Goal: Task Accomplishment & Management: Use online tool/utility

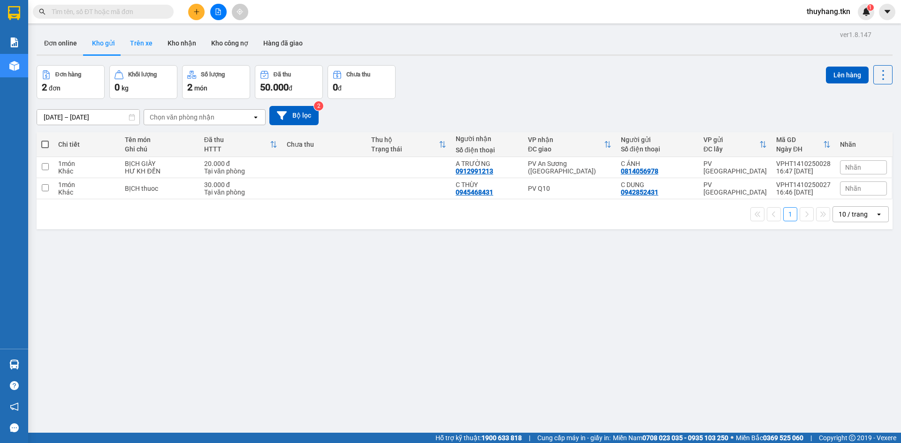
click at [142, 49] on button "Trên xe" at bounding box center [141, 43] width 38 height 23
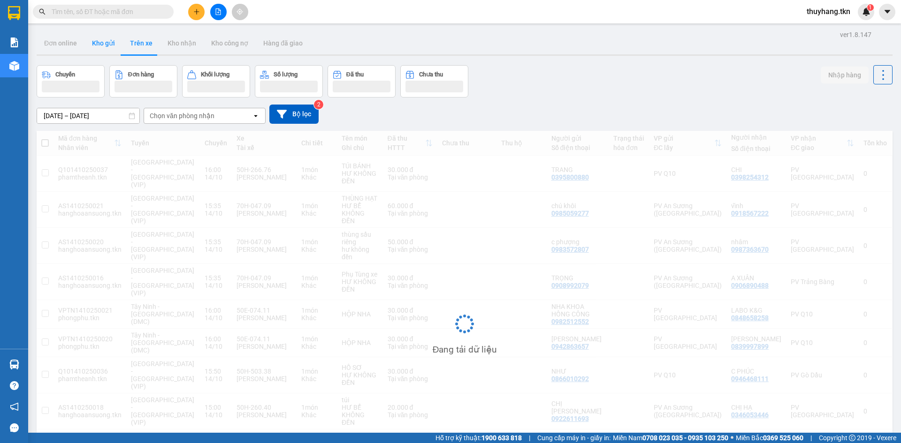
click at [107, 46] on button "Kho gửi" at bounding box center [103, 43] width 38 height 23
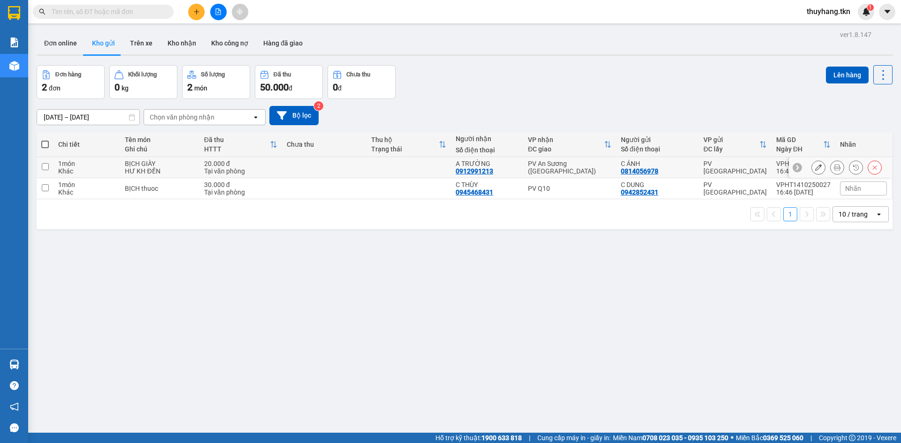
click at [241, 163] on div "20.000 đ" at bounding box center [240, 164] width 73 height 8
checkbox input "true"
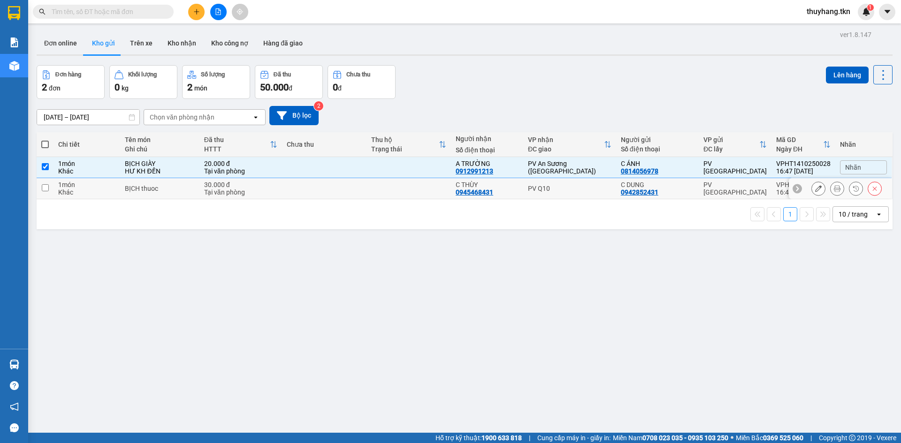
click at [247, 194] on div "Tại văn phòng" at bounding box center [240, 193] width 73 height 8
checkbox input "true"
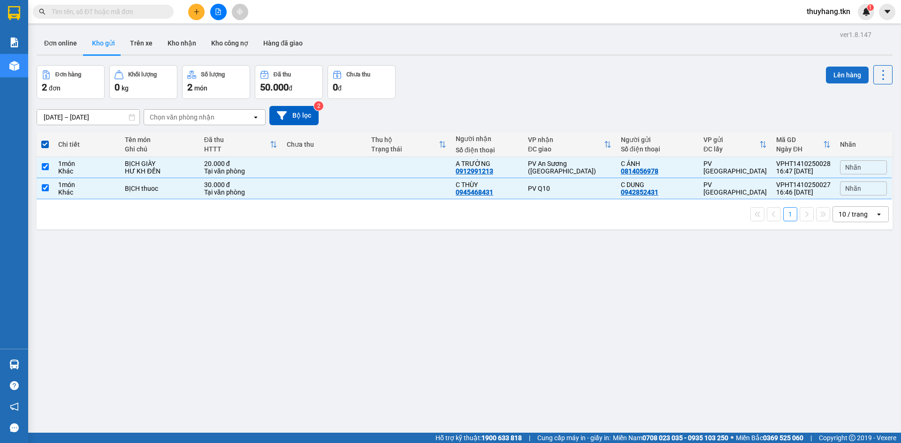
click at [850, 78] on button "Lên hàng" at bounding box center [847, 75] width 43 height 17
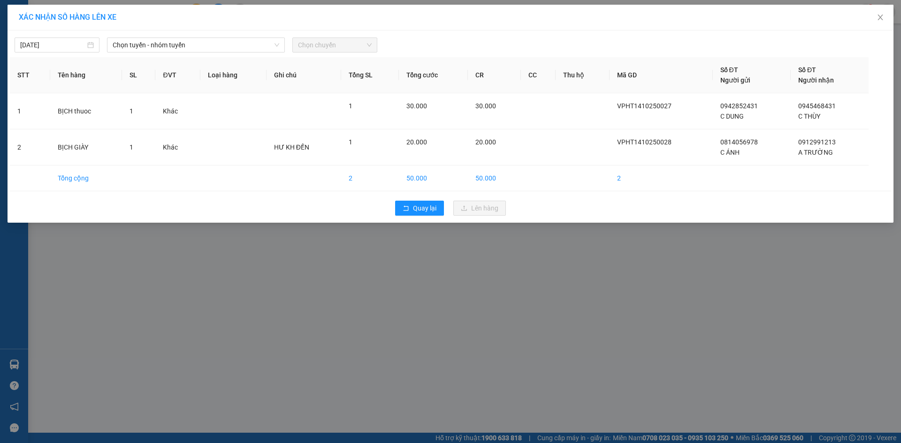
click at [201, 35] on div "[DATE] Chọn tuyến - nhóm tuyến Chọn chuyến" at bounding box center [450, 43] width 881 height 20
click at [198, 51] on span "Chọn tuyến - nhóm tuyến" at bounding box center [196, 45] width 167 height 14
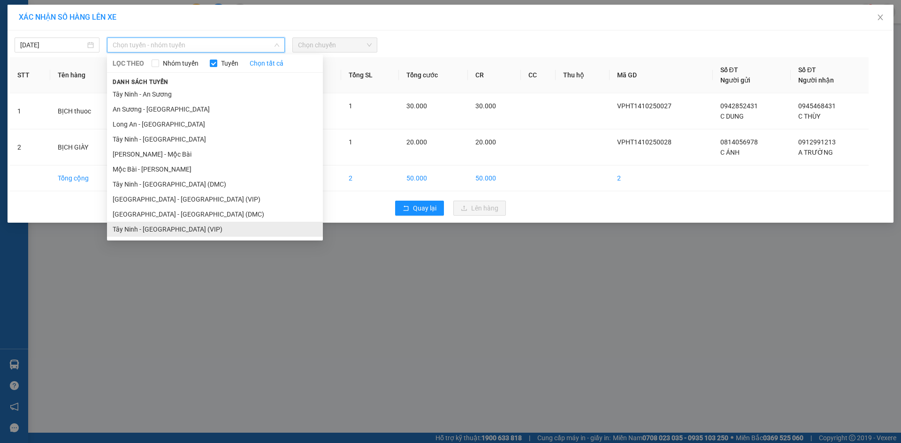
click at [198, 227] on li "Tây Ninh - [GEOGRAPHIC_DATA] (VIP)" at bounding box center [215, 229] width 216 height 15
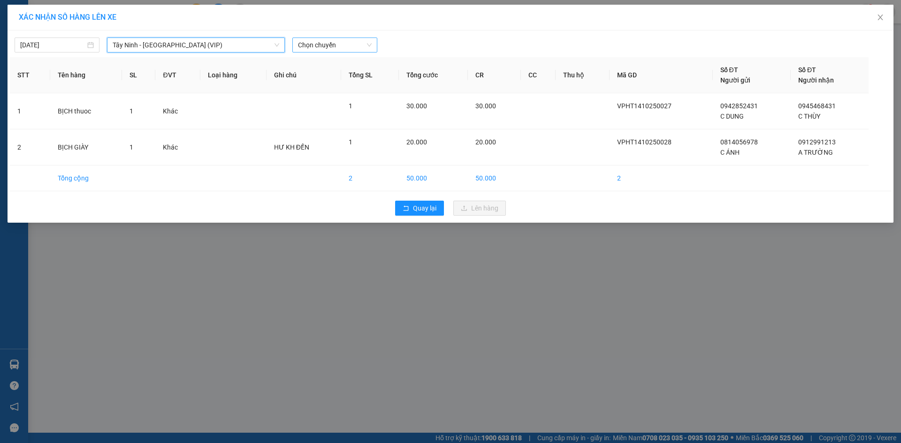
click at [312, 45] on span "Chọn chuyến" at bounding box center [335, 45] width 74 height 14
type input "7745"
click at [335, 74] on div "16:50 - 50E-077.45" at bounding box center [334, 79] width 73 height 10
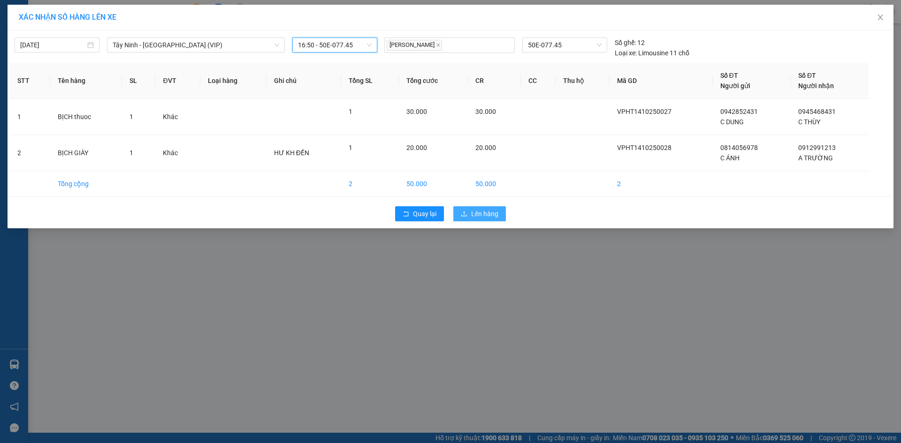
click at [480, 213] on span "Lên hàng" at bounding box center [484, 214] width 27 height 10
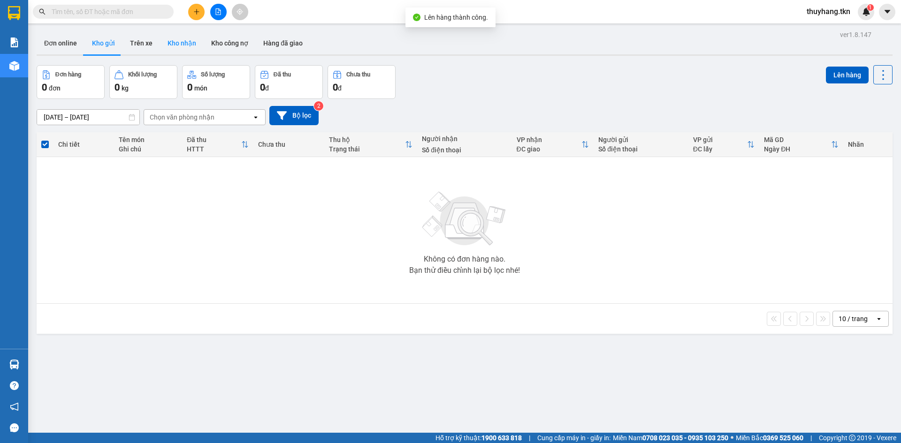
click at [182, 46] on button "Kho nhận" at bounding box center [182, 43] width 44 height 23
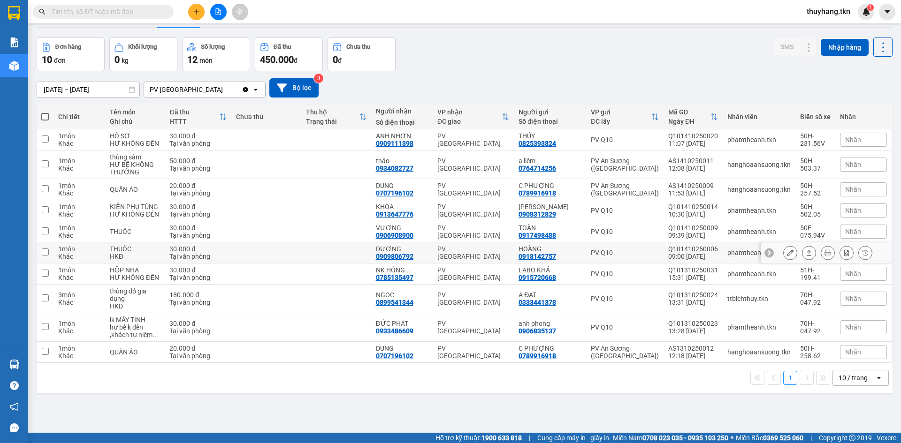
scroll to position [43, 0]
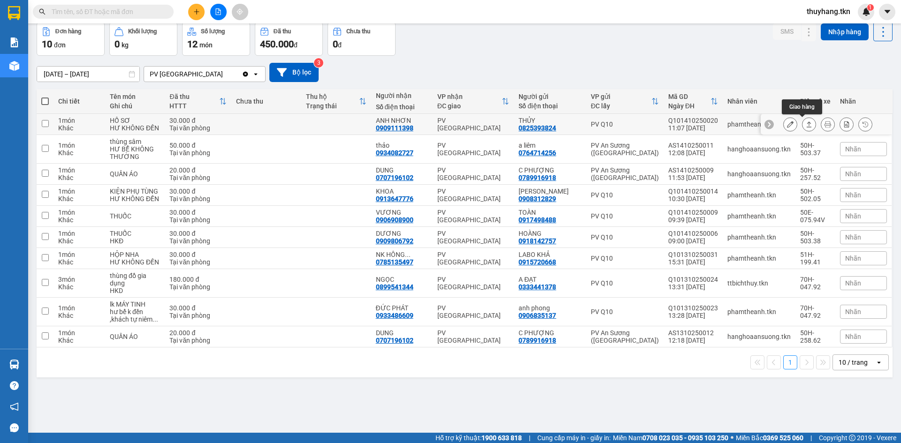
click at [806, 126] on icon at bounding box center [809, 124] width 7 height 7
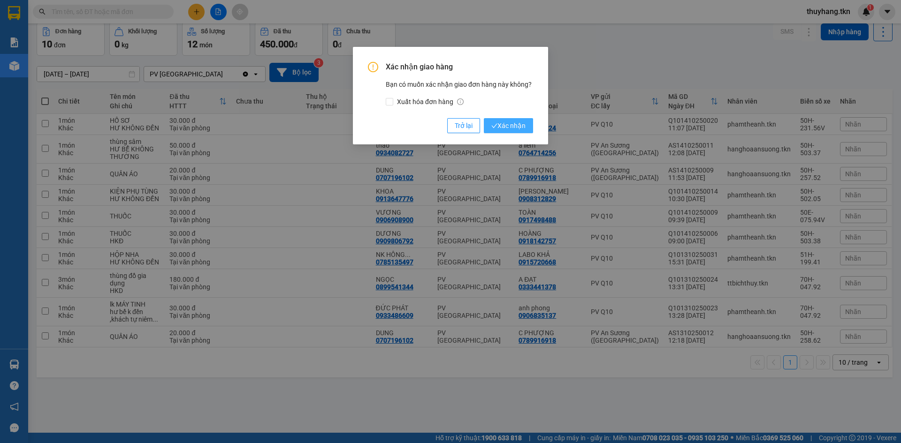
click at [508, 127] on span "Xác nhận" at bounding box center [508, 126] width 34 height 10
